Goal: Find specific page/section: Find specific page/section

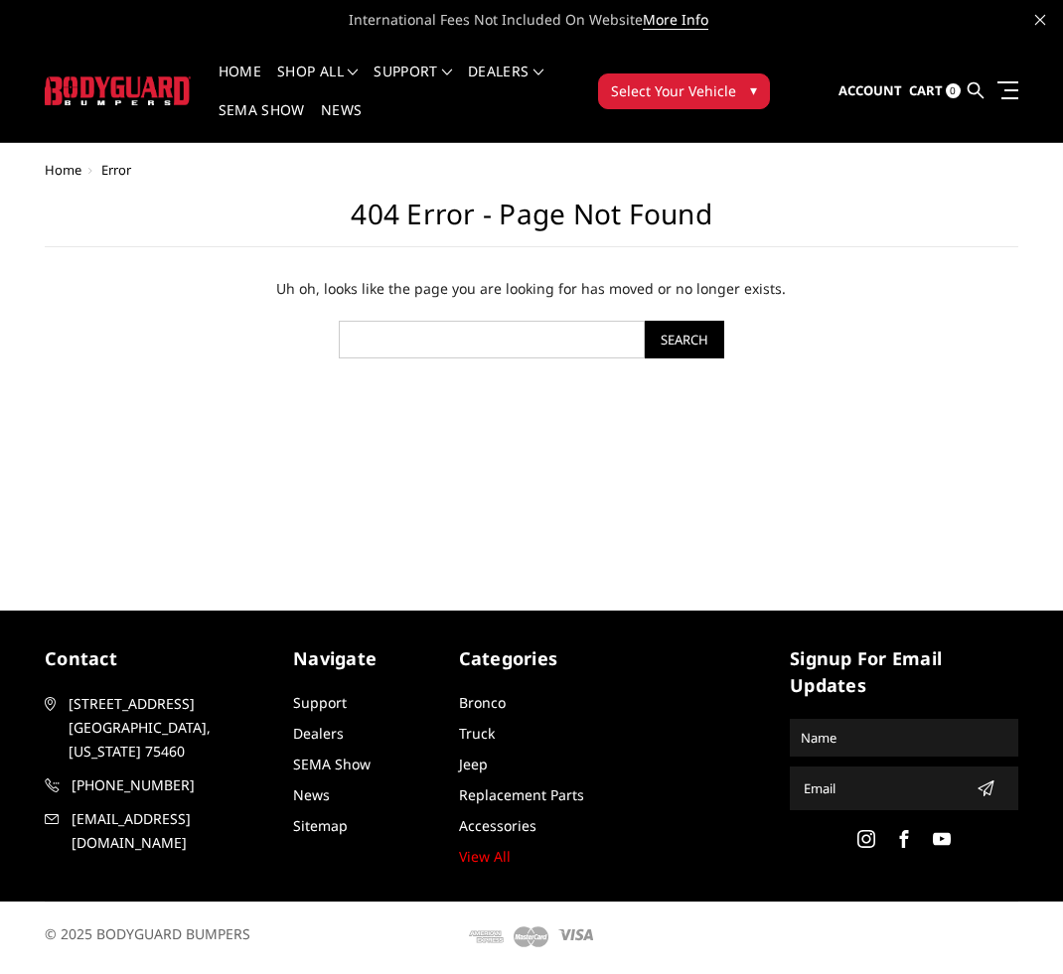
click at [738, 88] on button "Select Your Vehicle ▾" at bounding box center [684, 92] width 172 height 36
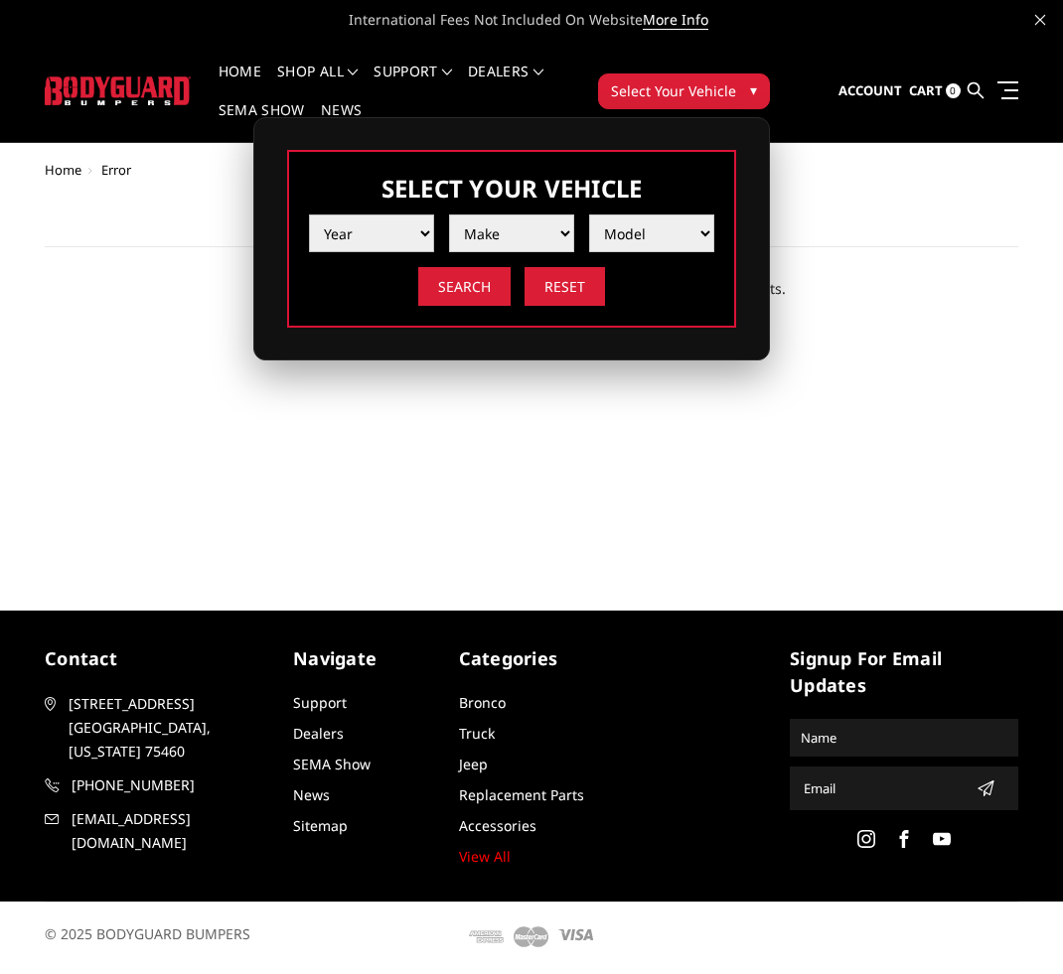
click at [392, 244] on select "Year [DATE] 2024 2023 2022 2021 2020 2019 2018 2017 2016 2015 2014 2013 2012 20…" at bounding box center [371, 234] width 125 height 38
select select "yr_2024"
click at [309, 215] on select "Year [DATE] 2024 2023 2022 2021 2020 2019 2018 2017 2016 2015 2014 2013 2012 20…" at bounding box center [371, 234] width 125 height 38
click at [534, 227] on select "Make Chevrolet Ford GMC Ram Toyota" at bounding box center [511, 234] width 125 height 38
select select "mk_ford"
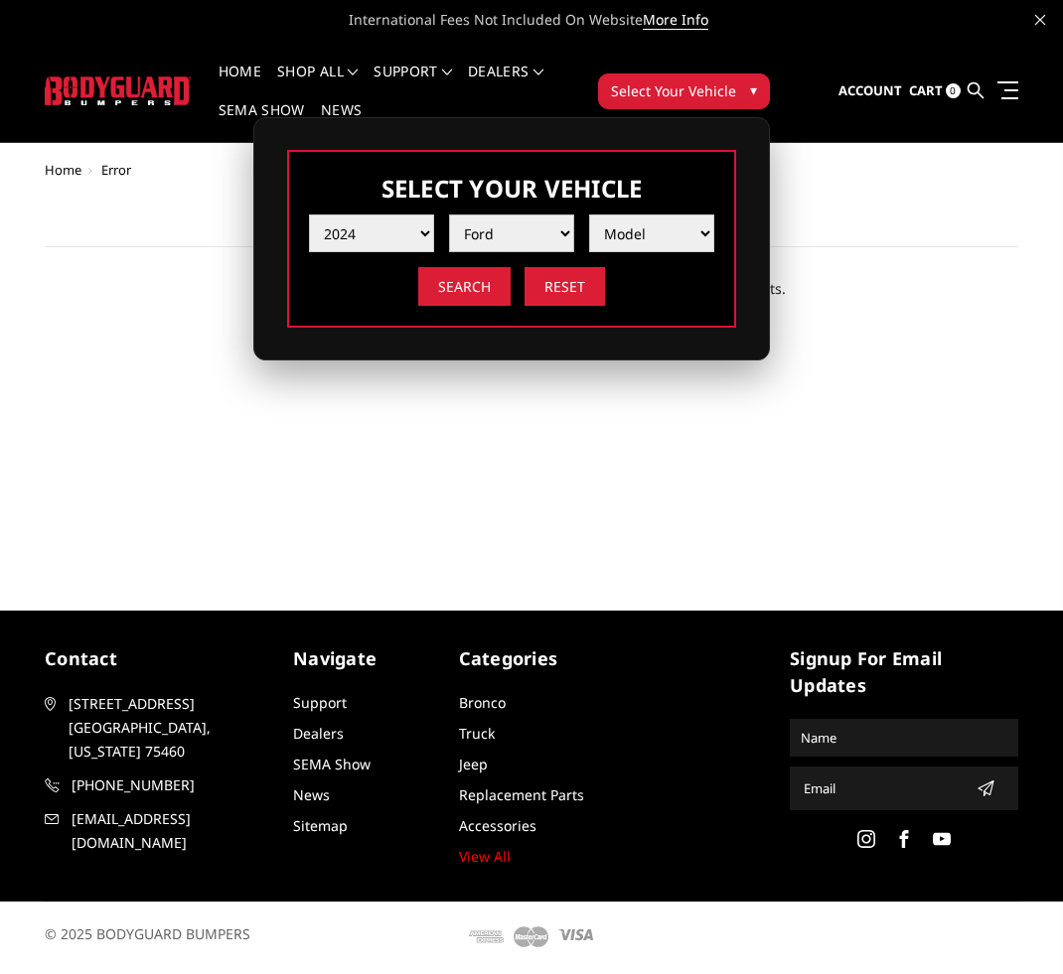
click at [449, 215] on select "Make Chevrolet Ford GMC Ram Toyota" at bounding box center [511, 234] width 125 height 38
drag, startPoint x: 595, startPoint y: 237, endPoint x: 646, endPoint y: 224, distance: 52.3
click at [645, 223] on select "Model F150 F150 Raptor F250 / F350 F450 F550" at bounding box center [651, 234] width 125 height 38
select select "md_f150"
click at [589, 215] on select "Model F150 F150 Raptor F250 / F350 F450 F550" at bounding box center [651, 234] width 125 height 38
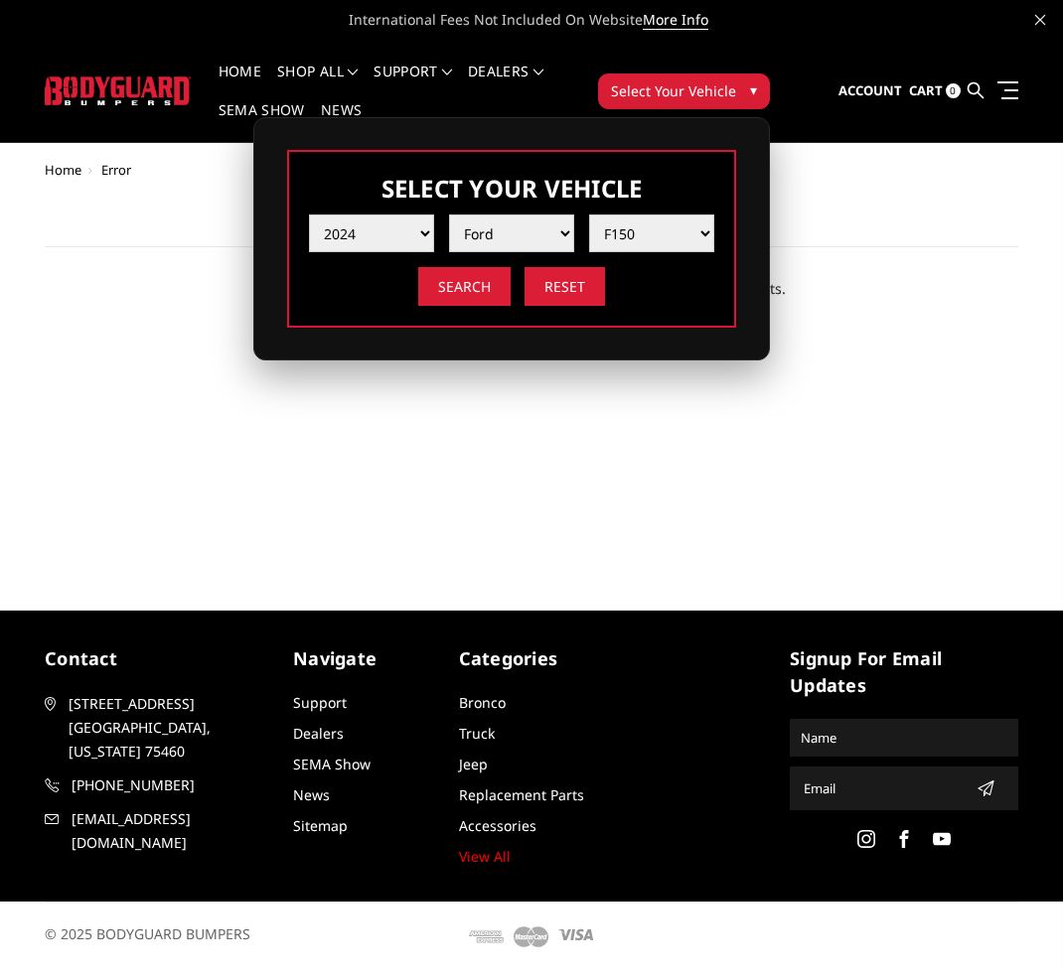
click at [952, 290] on main "Uh oh, looks like the page you are looking for has moved or no longer exists. S…" at bounding box center [532, 331] width 994 height 109
